Goal: Task Accomplishment & Management: Manage account settings

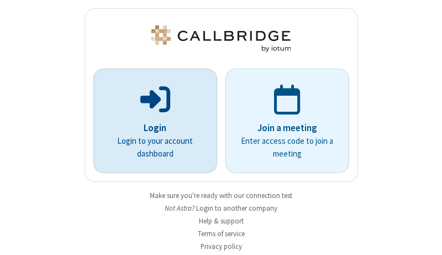
click at [151, 128] on p "Login" at bounding box center [155, 128] width 93 height 14
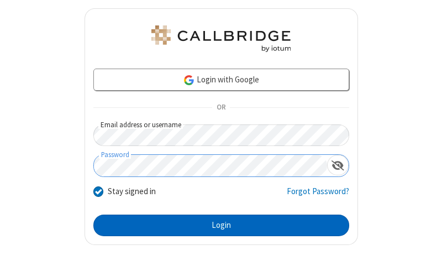
click at [217, 225] on button "Login" at bounding box center [221, 226] width 256 height 22
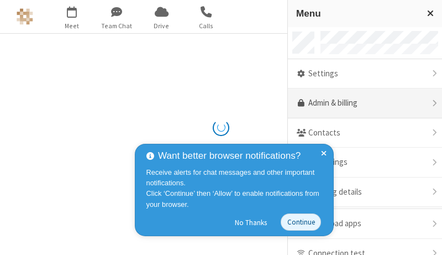
click at [361, 103] on link "Admin & billing" at bounding box center [365, 103] width 154 height 30
